Goal: Use online tool/utility: Use online tool/utility

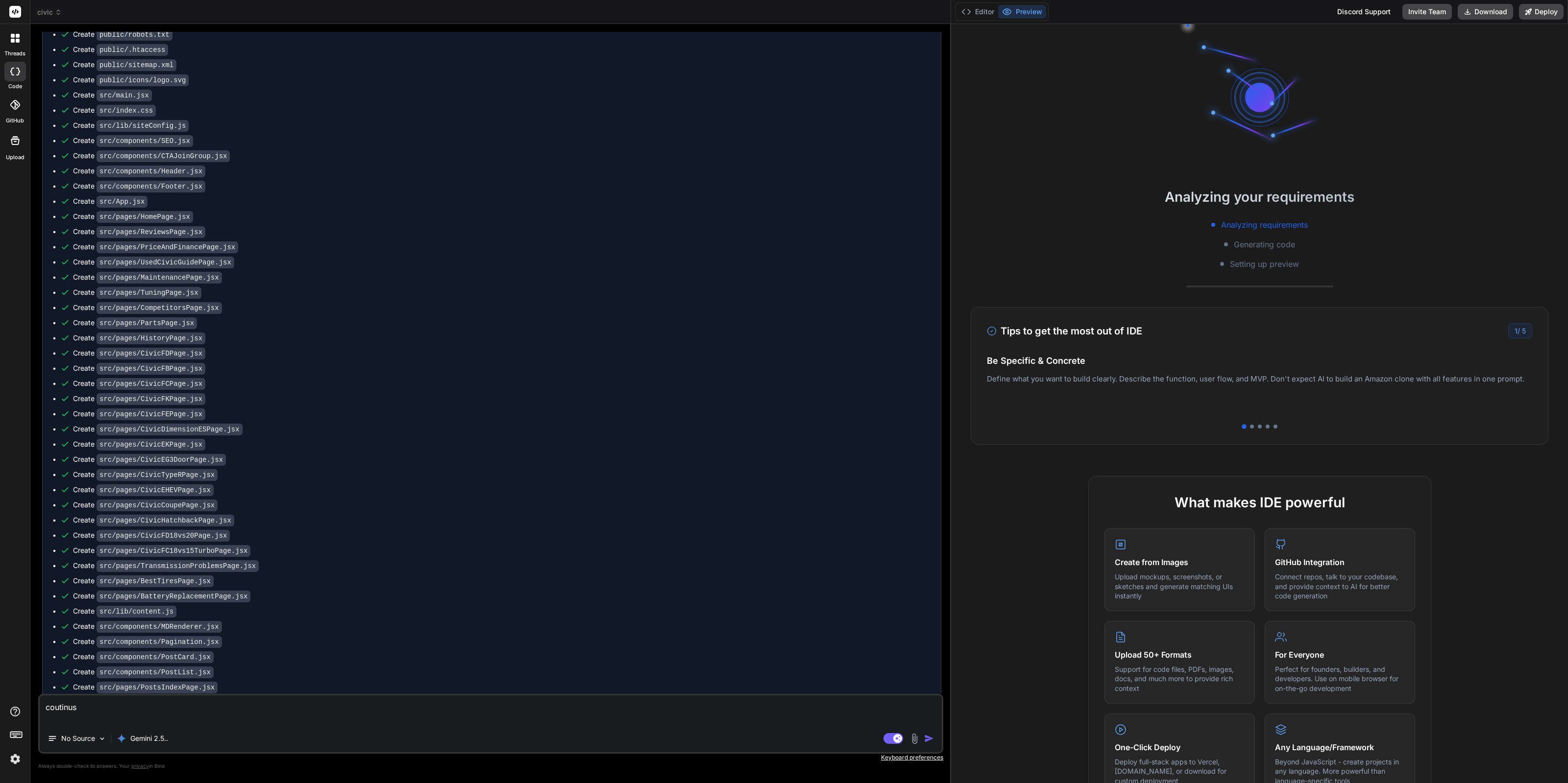
scroll to position [2017, 0]
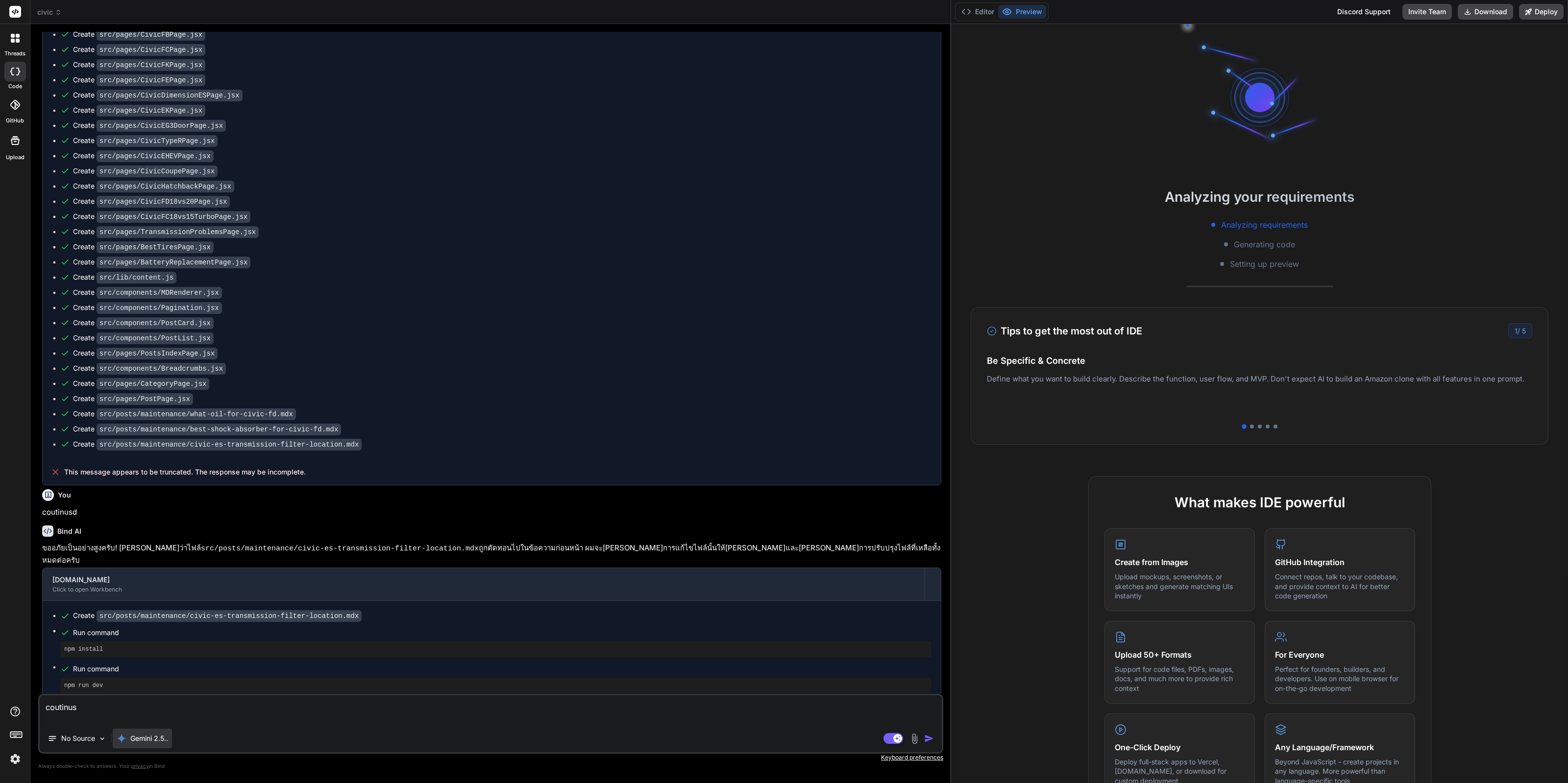
click at [137, 686] on p "Gemini 2.5.." at bounding box center [149, 738] width 38 height 10
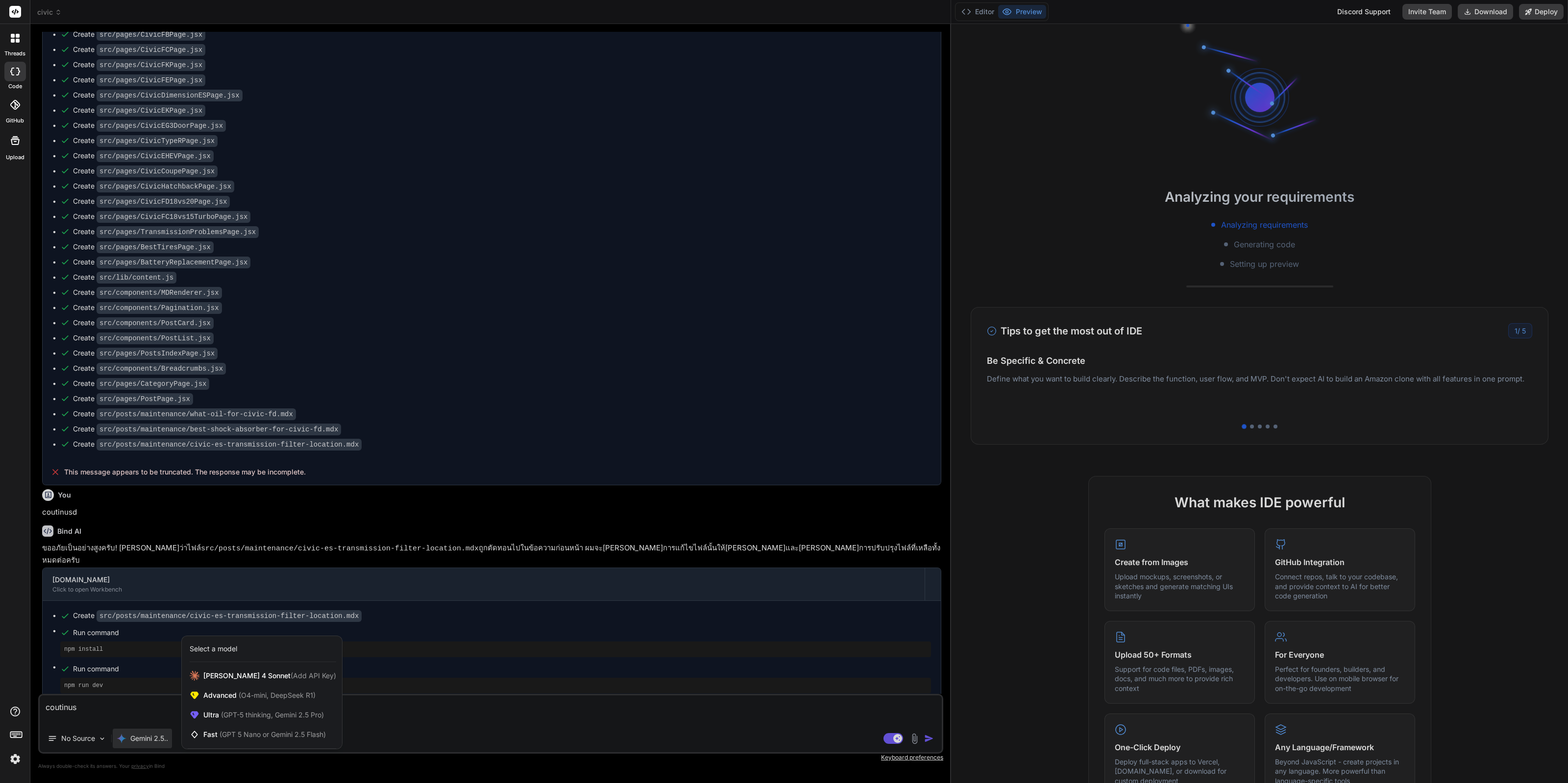
click at [61, 686] on div at bounding box center [784, 392] width 1568 height 783
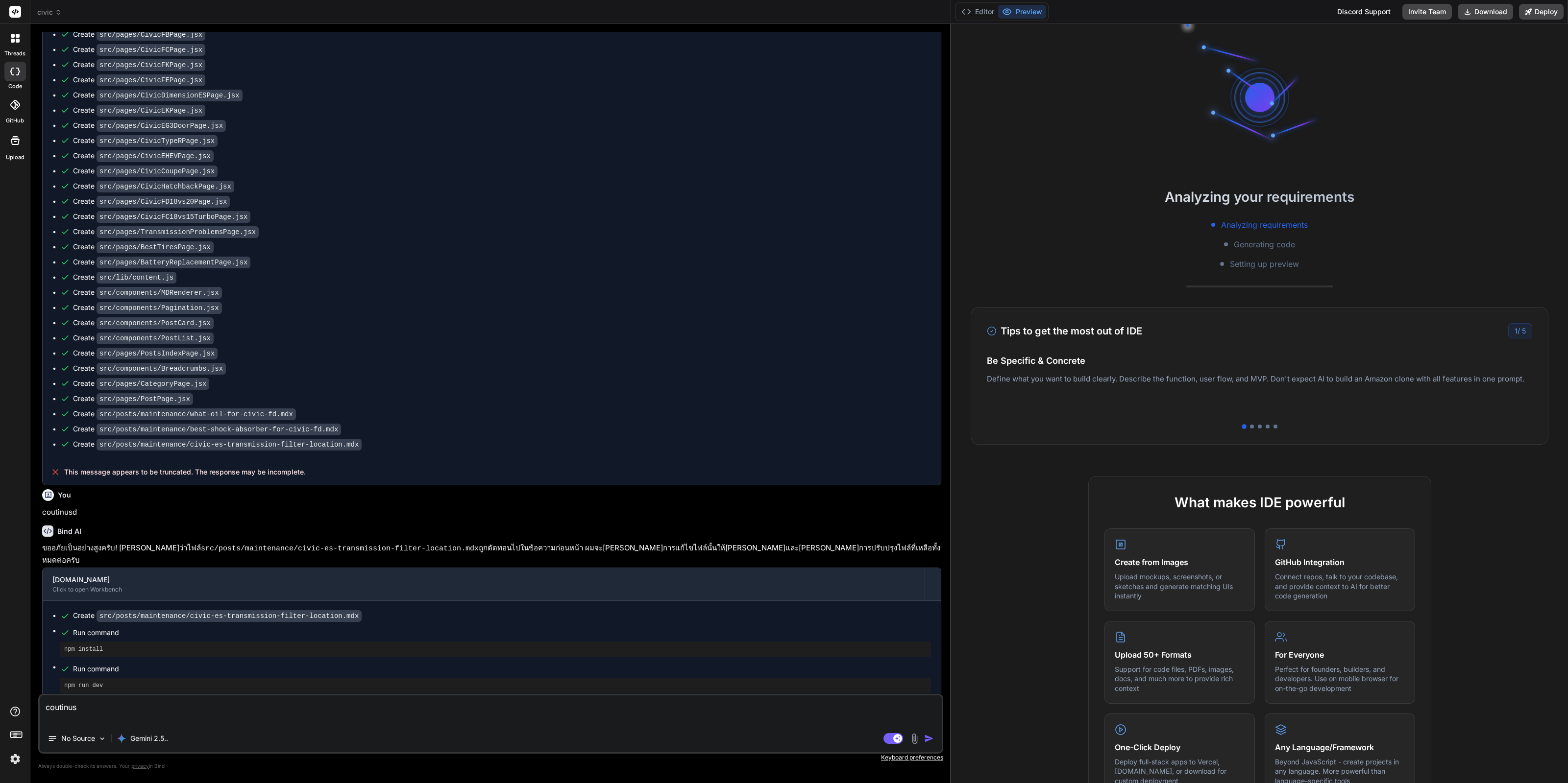
click at [0, 686] on div at bounding box center [15, 736] width 30 height 61
click at [9, 686] on img at bounding box center [15, 759] width 17 height 17
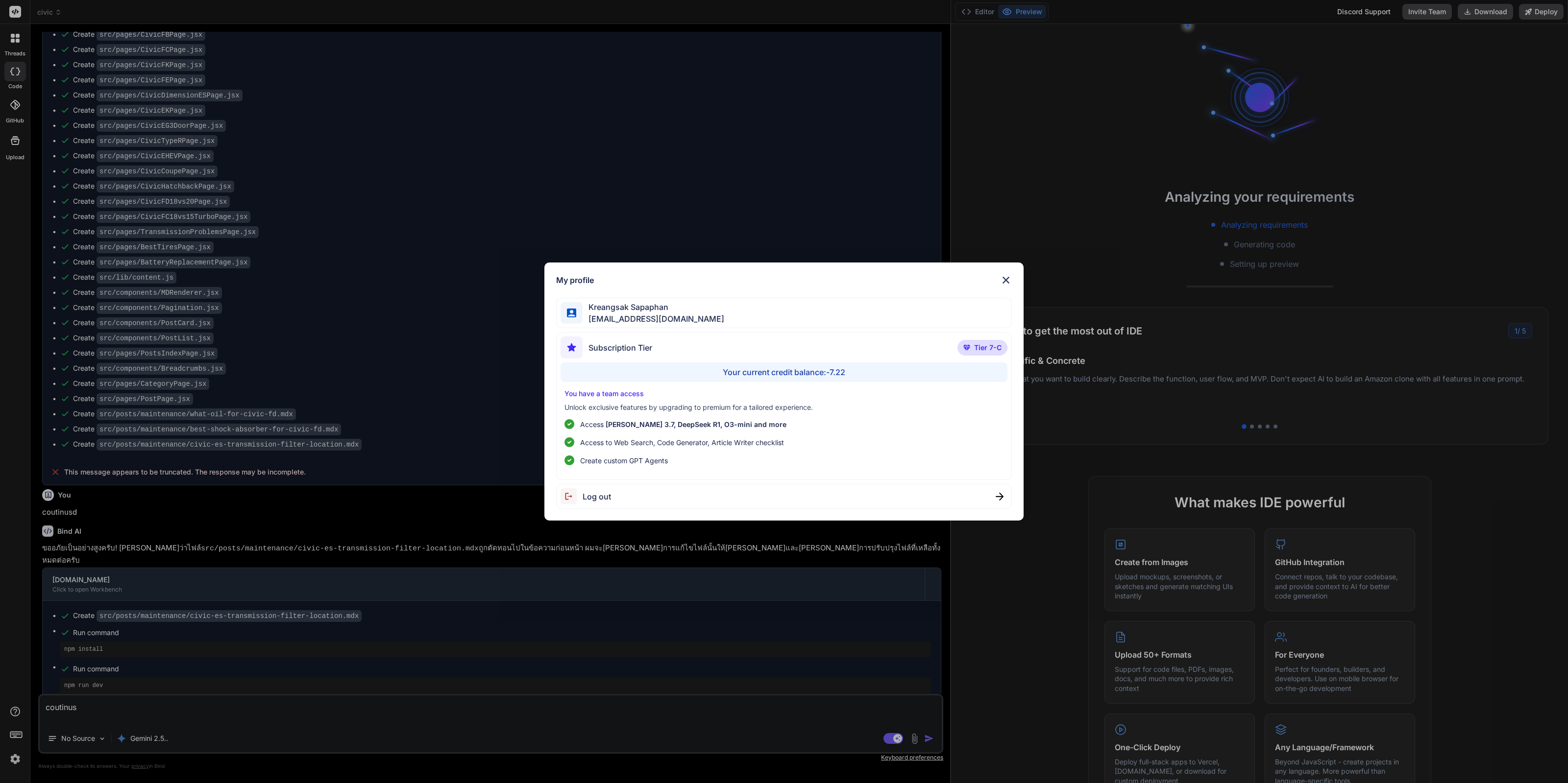
click at [262, 650] on div "My profile [PERSON_NAME] [EMAIL_ADDRESS][DOMAIN_NAME] Subscription Tier Tier 7-…" at bounding box center [784, 392] width 1568 height 783
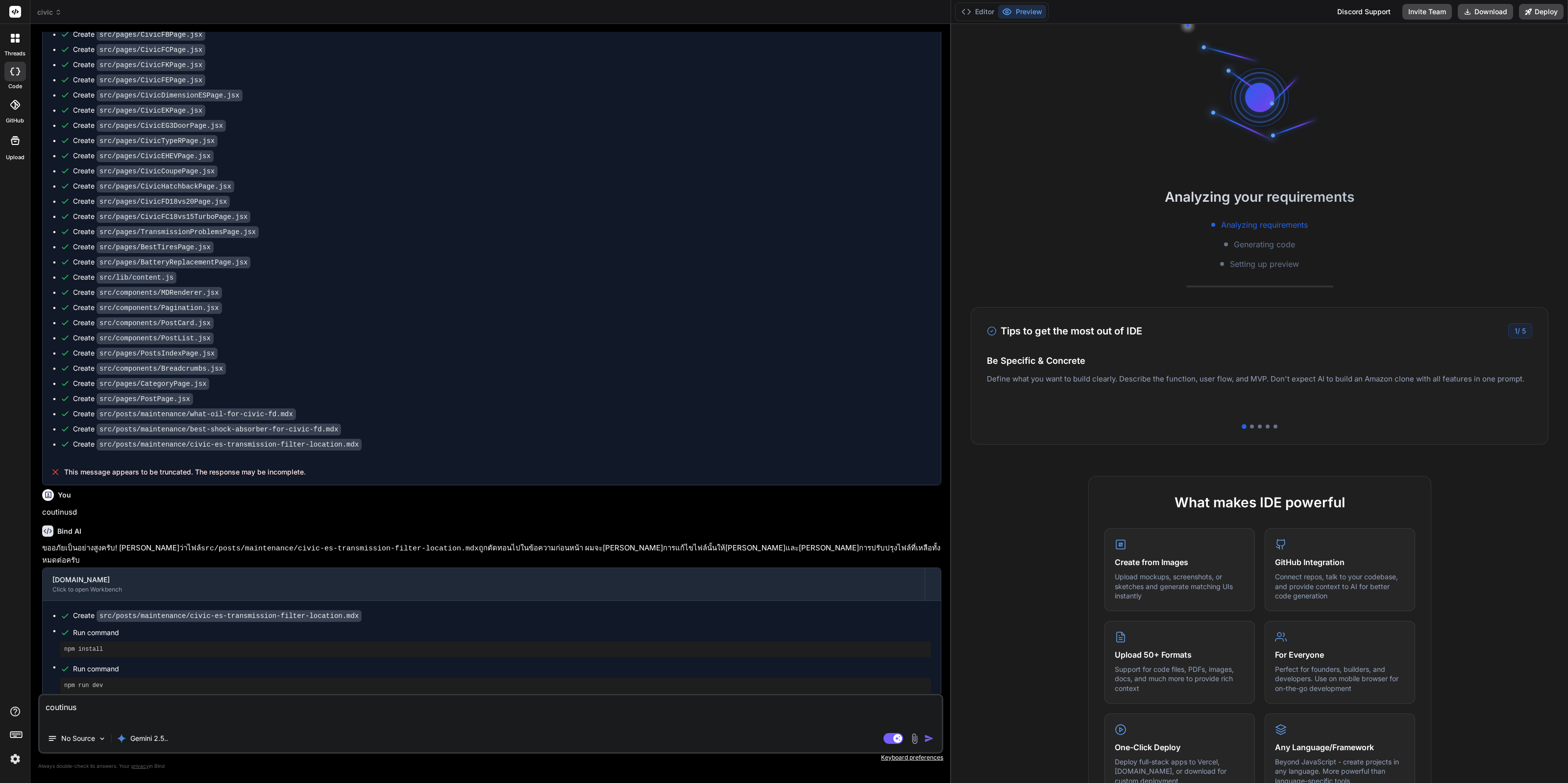
click at [196, 686] on textarea "coutinus" at bounding box center [491, 711] width 902 height 30
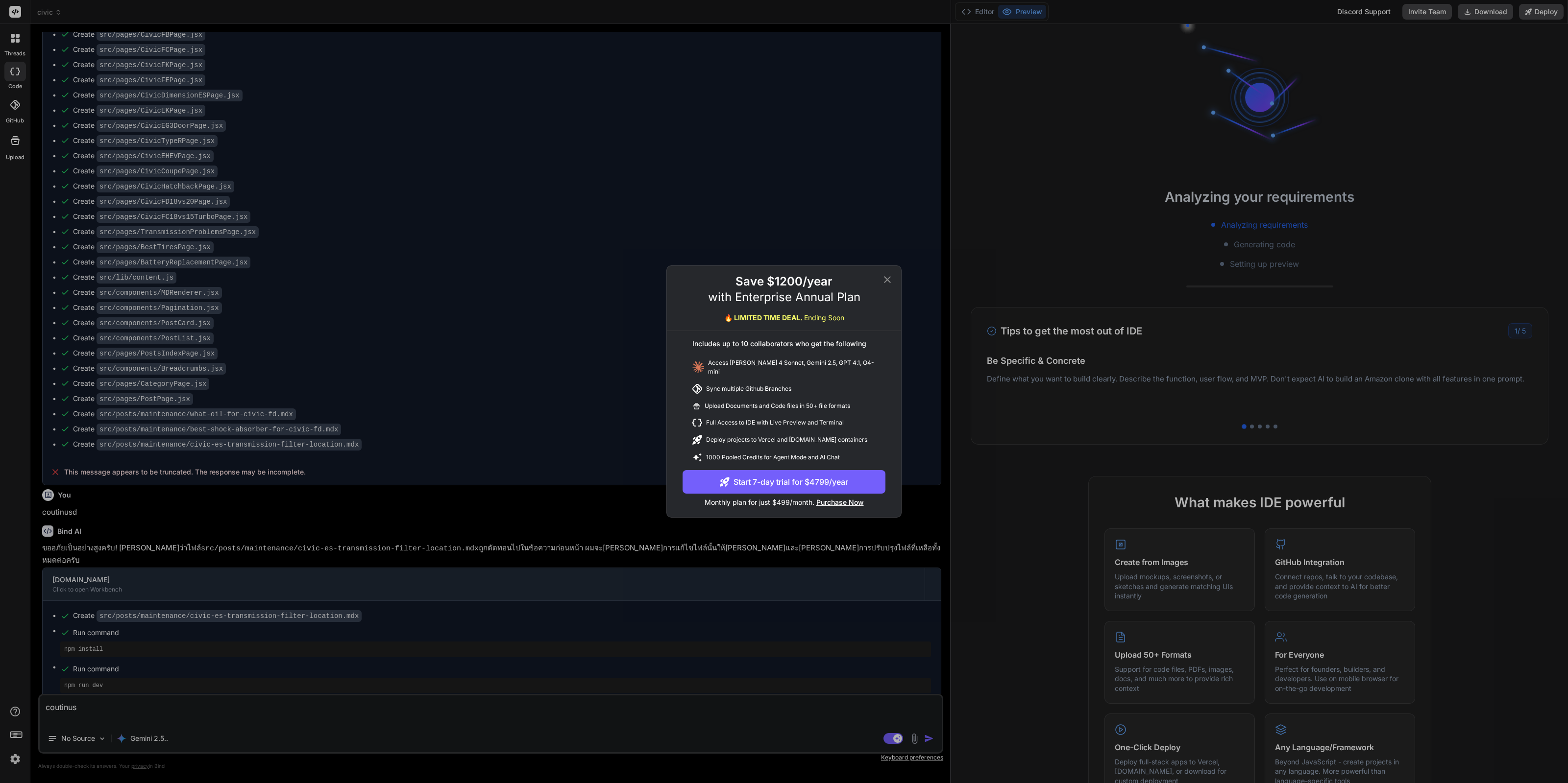
click at [262, 280] on div "Save $1200/year with Enterprise Annual Plan 🔥 LIMITED TIME DEAL. Ending Soon" at bounding box center [784, 302] width 234 height 57
click at [262, 280] on icon at bounding box center [887, 280] width 12 height 12
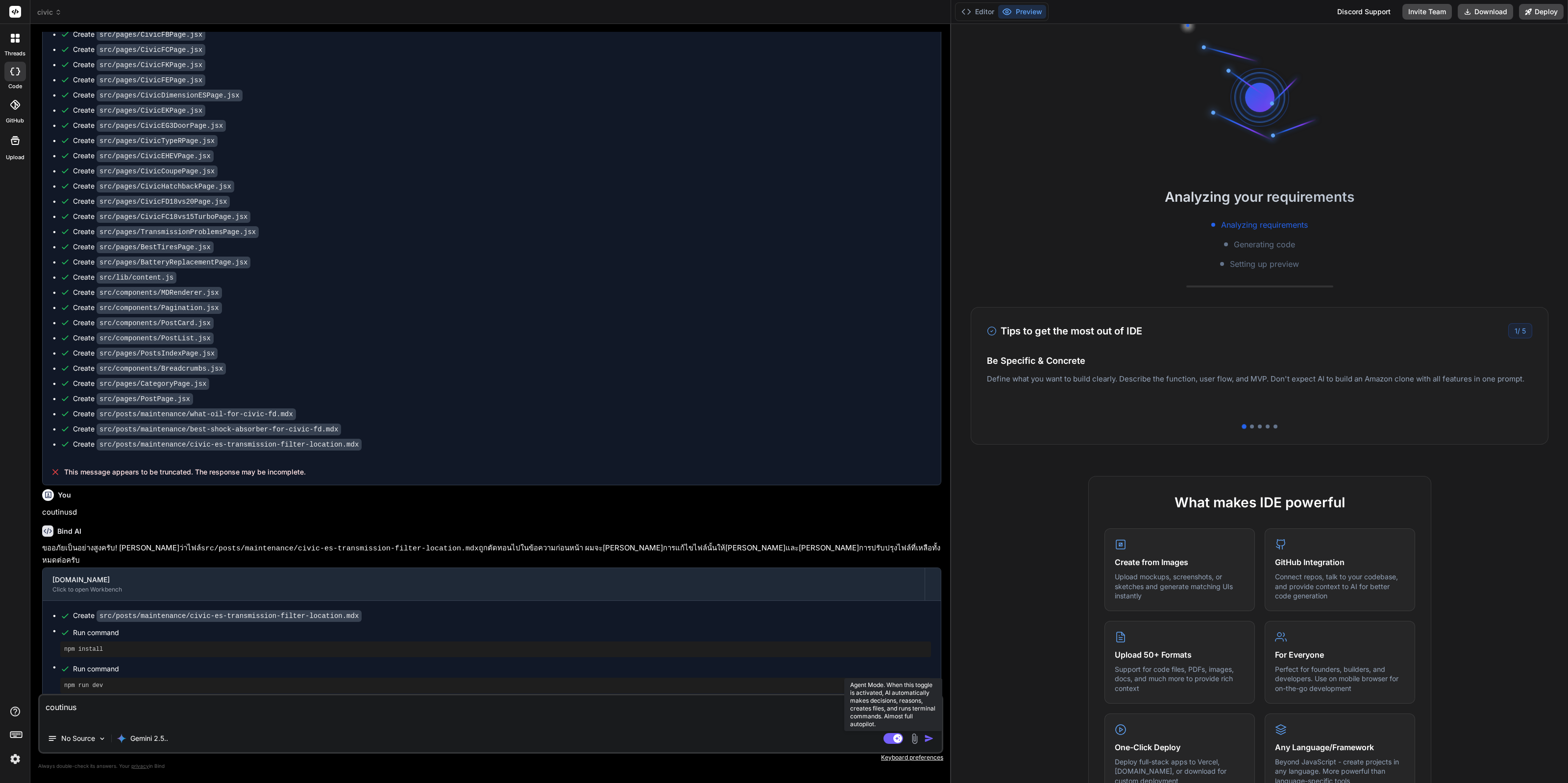
click at [262, 686] on rect at bounding box center [893, 738] width 20 height 11
click at [262, 686] on textarea "coutinus" at bounding box center [491, 711] width 902 height 30
type textarea "x"
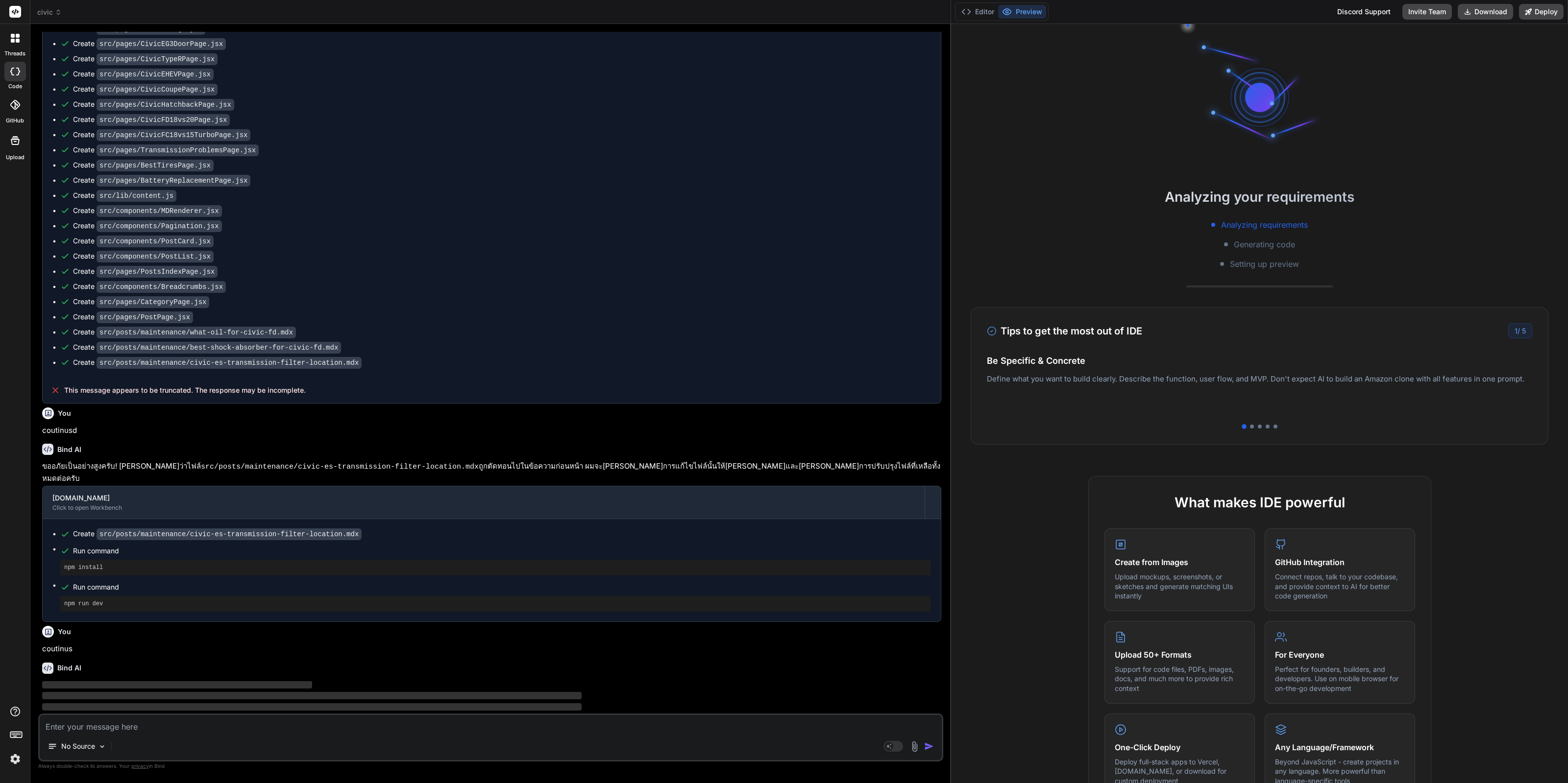
scroll to position [2064, 0]
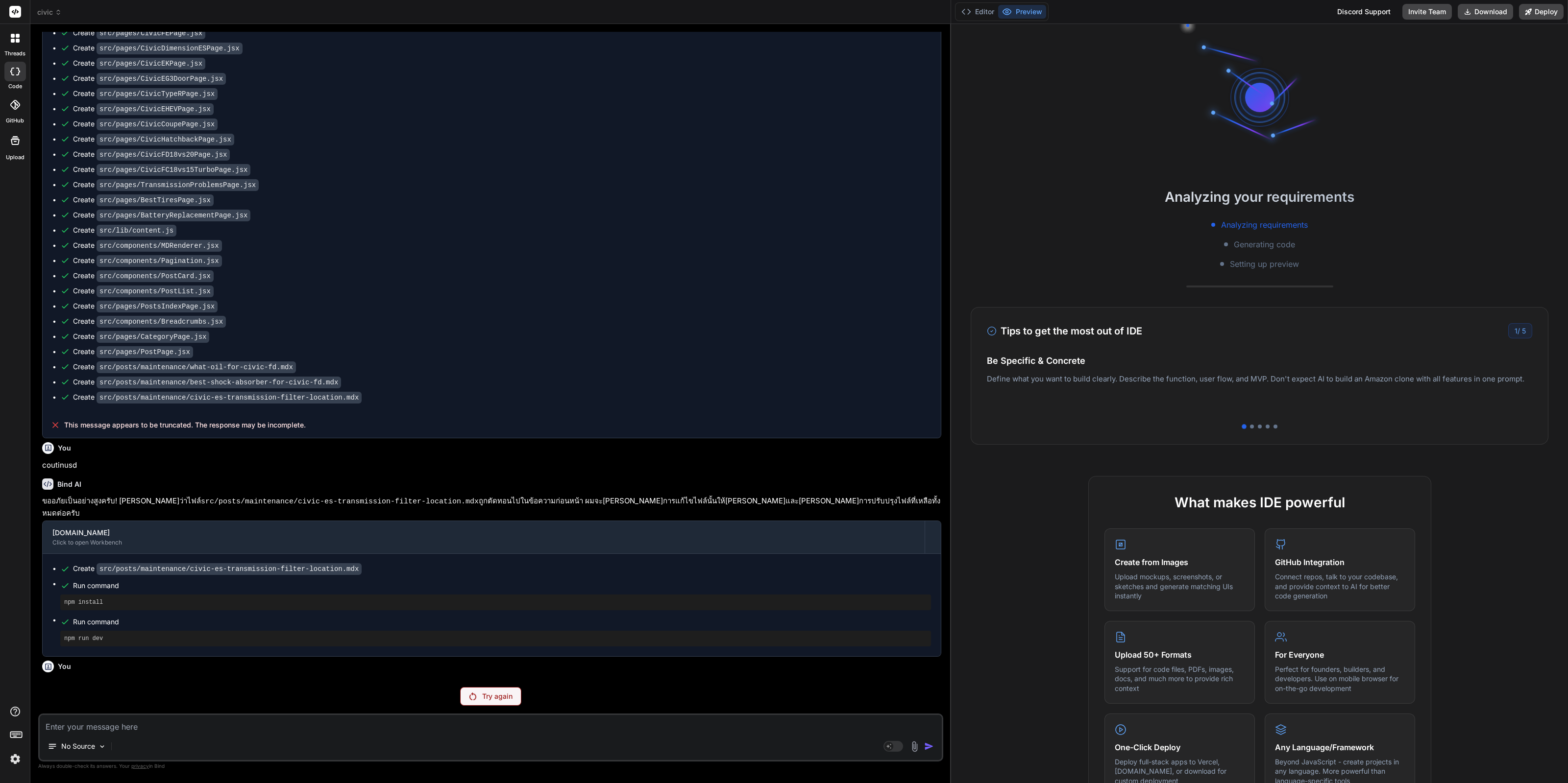
click at [262, 686] on p "Try again" at bounding box center [497, 697] width 31 height 10
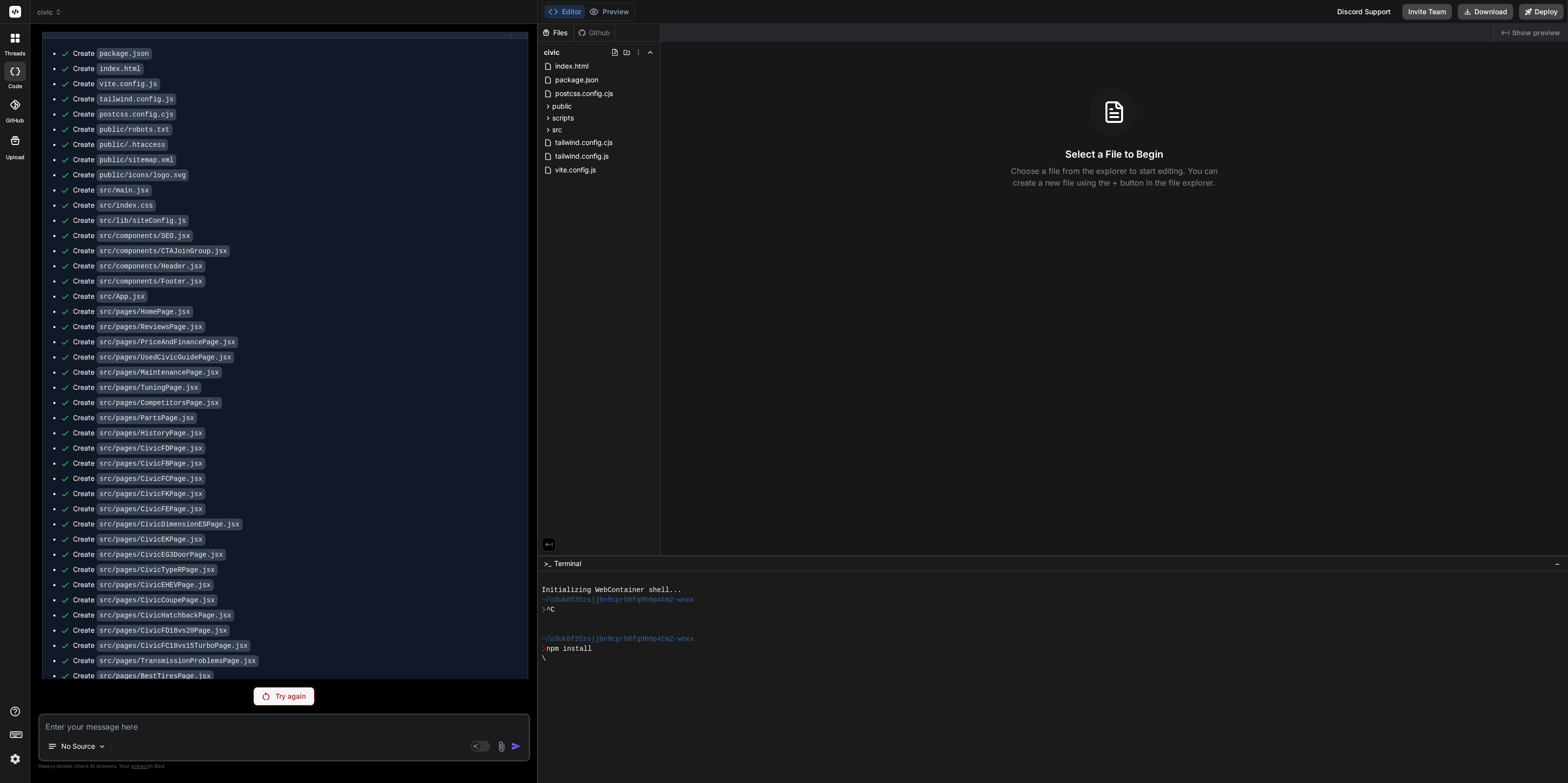
type textarea "x"
